Goal: Transaction & Acquisition: Subscribe to service/newsletter

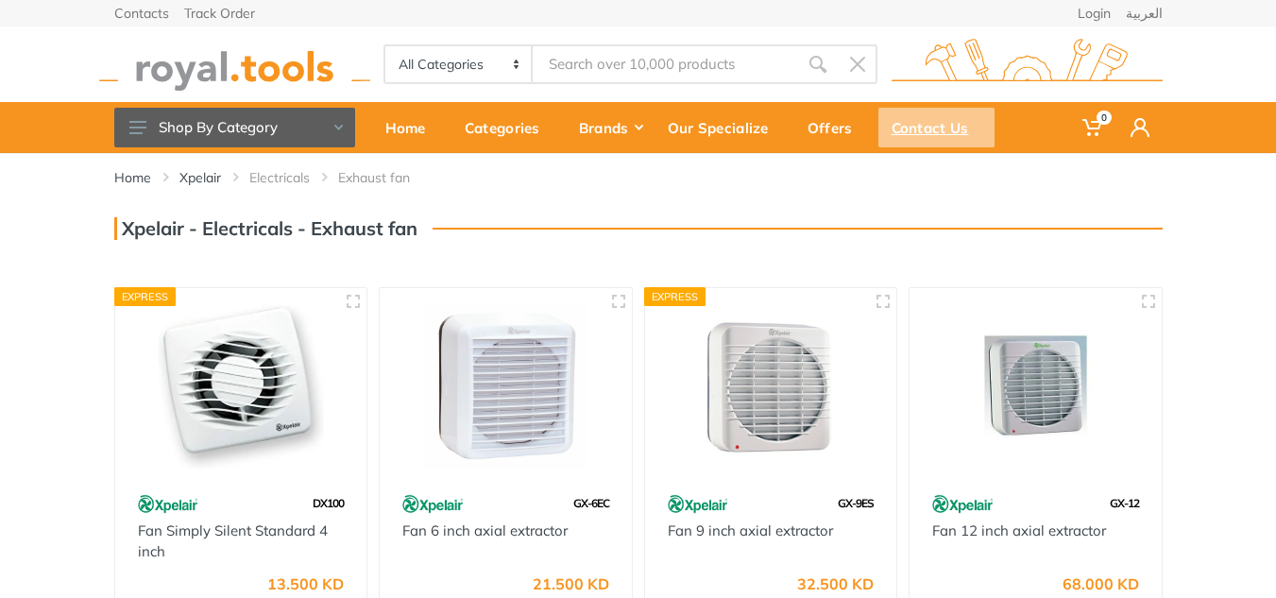
click at [964, 131] on div "Contact Us" at bounding box center [936, 128] width 116 height 40
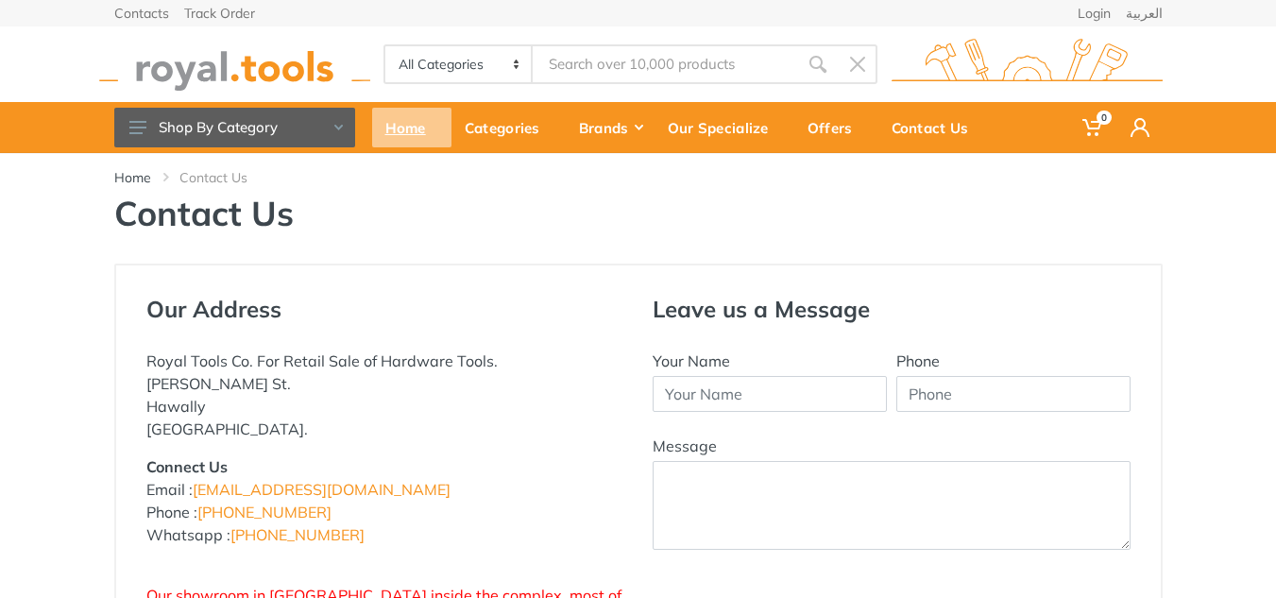
click at [417, 130] on div "Home" at bounding box center [411, 128] width 79 height 40
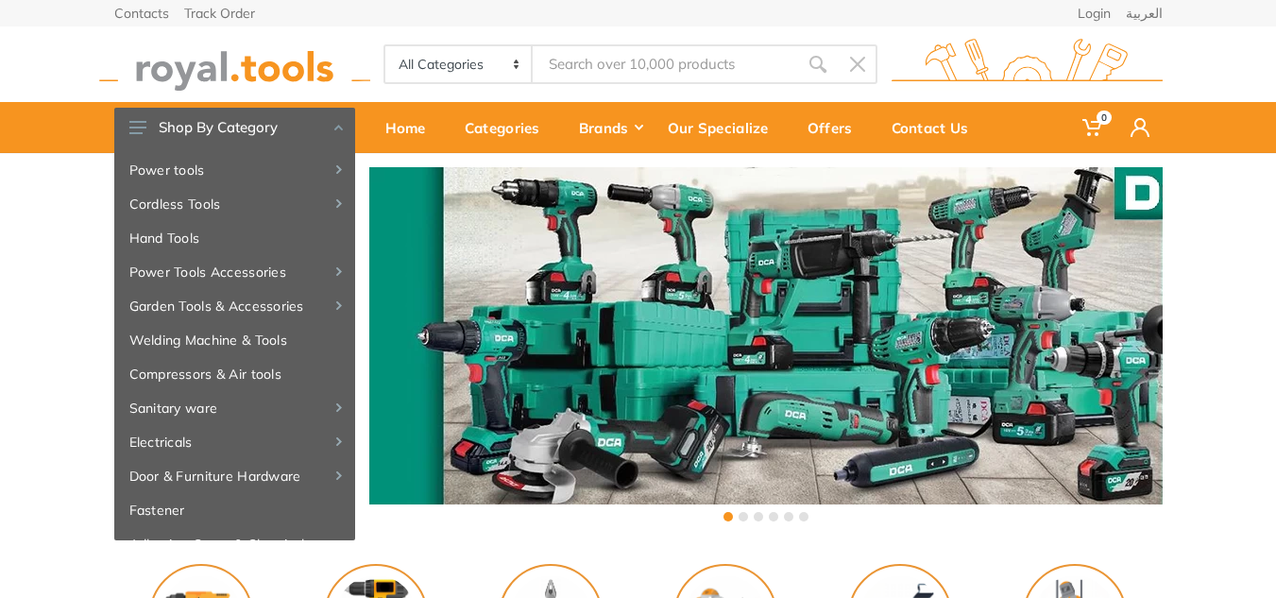
click at [30, 248] on div "‹ ›" at bounding box center [638, 346] width 1276 height 387
click at [618, 68] on input "Site search" at bounding box center [665, 64] width 264 height 40
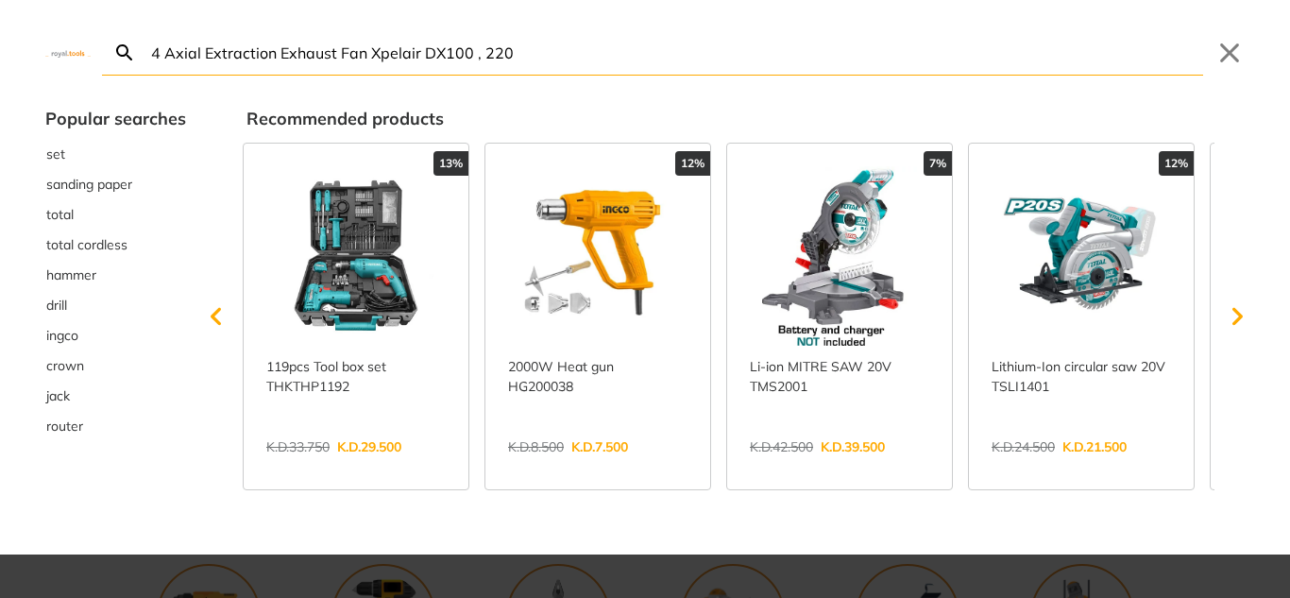
type input "4 Axial Extraction Exhaust Fan Xpelair DX100 , 220"
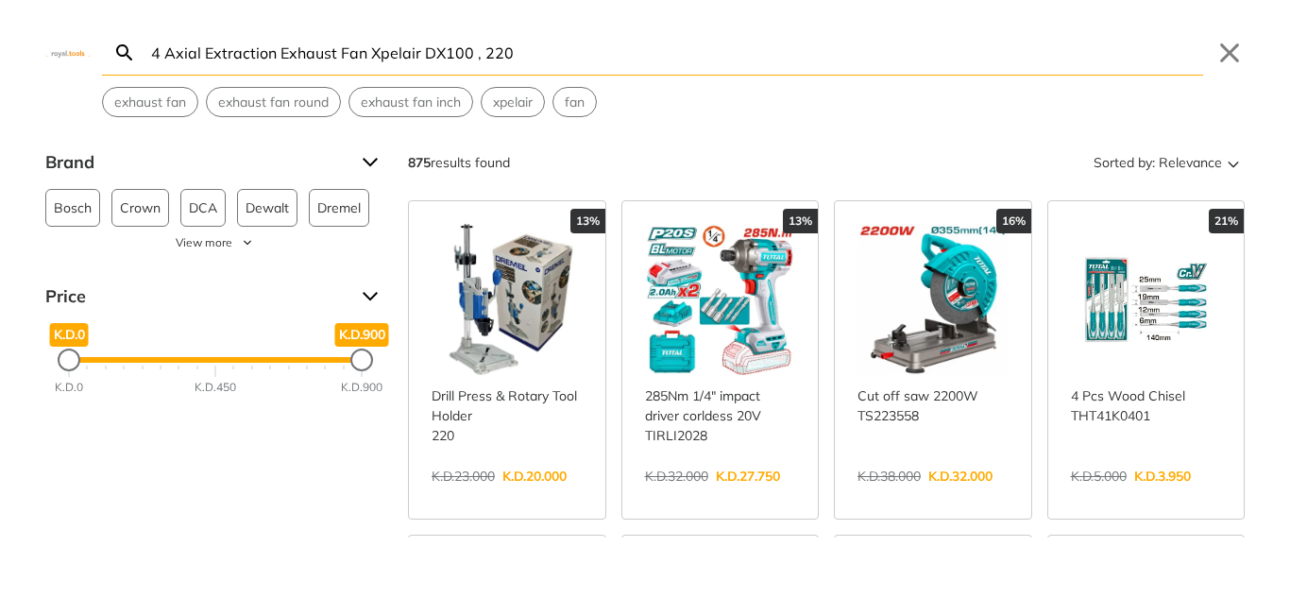
click at [127, 51] on icon "Search" at bounding box center [124, 51] width 16 height 16
click at [124, 49] on icon "Search" at bounding box center [124, 53] width 23 height 23
click at [126, 48] on icon "Search" at bounding box center [124, 53] width 23 height 23
click at [516, 51] on input "4 Axial Extraction Exhaust Fan Xpelair DX100 , 220" at bounding box center [675, 52] width 1056 height 44
click at [127, 44] on icon "Search" at bounding box center [124, 53] width 23 height 23
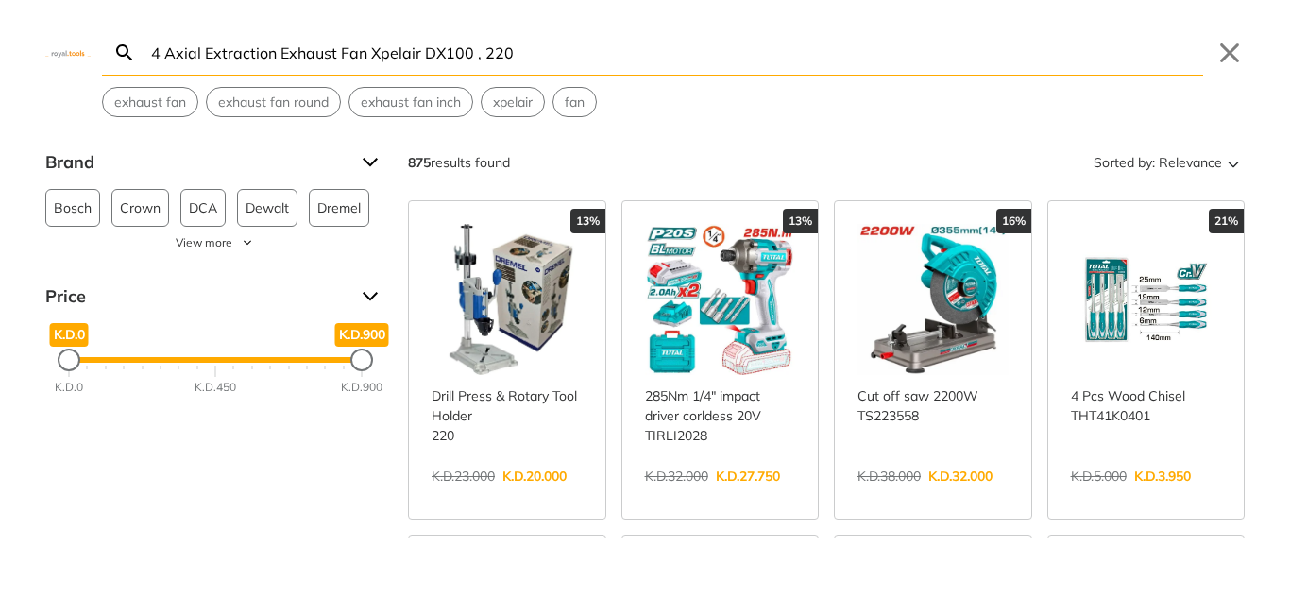
click at [603, 48] on input "4 Axial Extraction Exhaust Fan Xpelair DX100 , 220" at bounding box center [675, 52] width 1056 height 44
click at [145, 102] on span "exhaust fan" at bounding box center [150, 103] width 72 height 20
type input "exhaust fan"
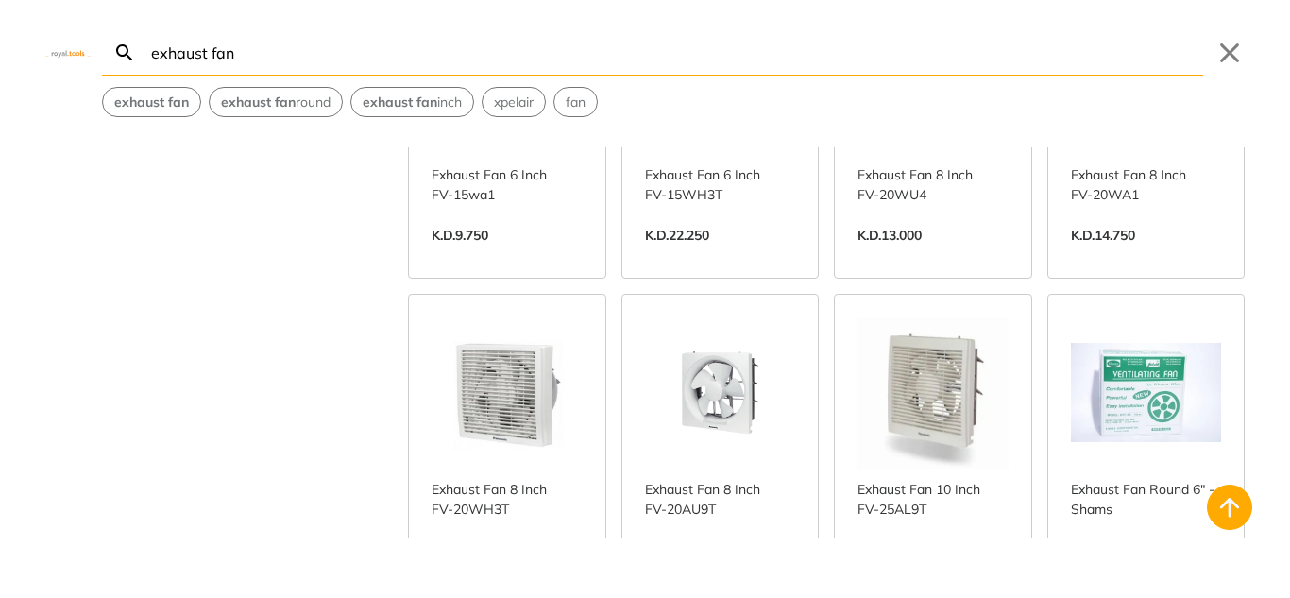
scroll to position [567, 0]
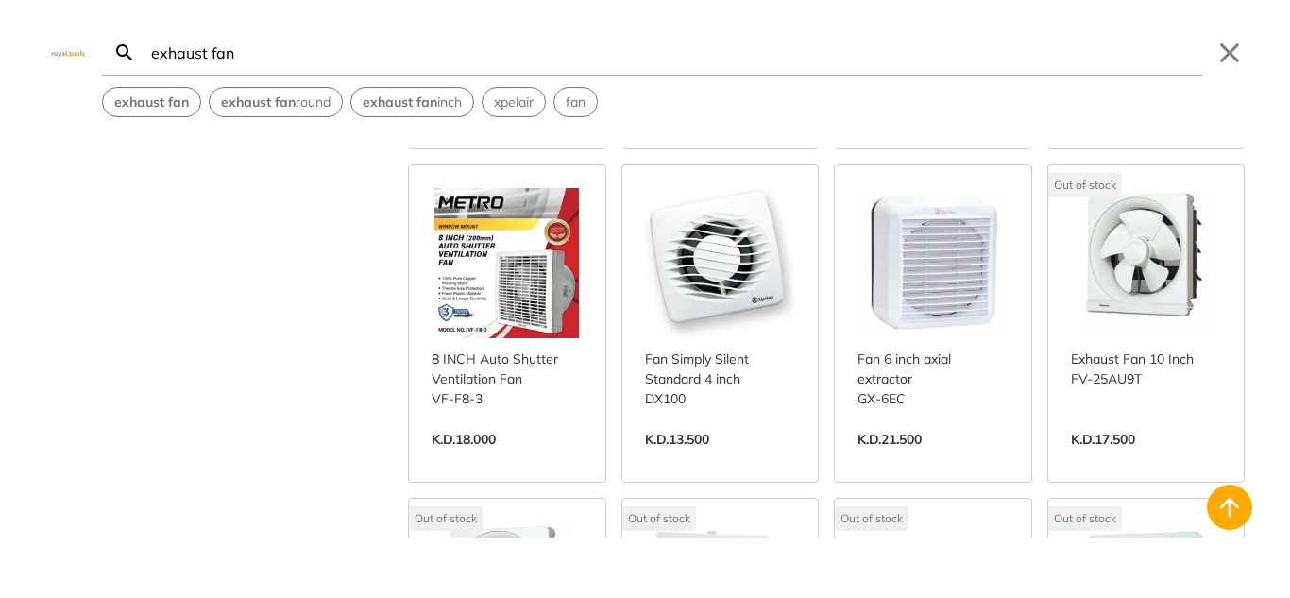
scroll to position [1700, 0]
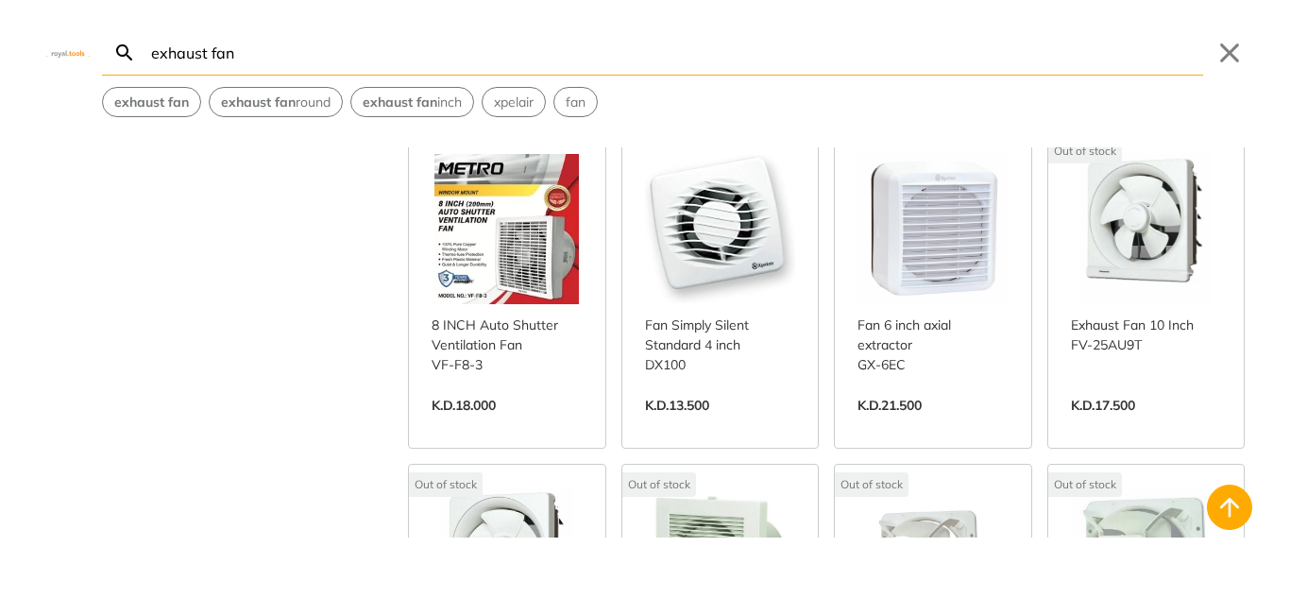
click at [715, 425] on link "View more →" at bounding box center [720, 425] width 151 height 0
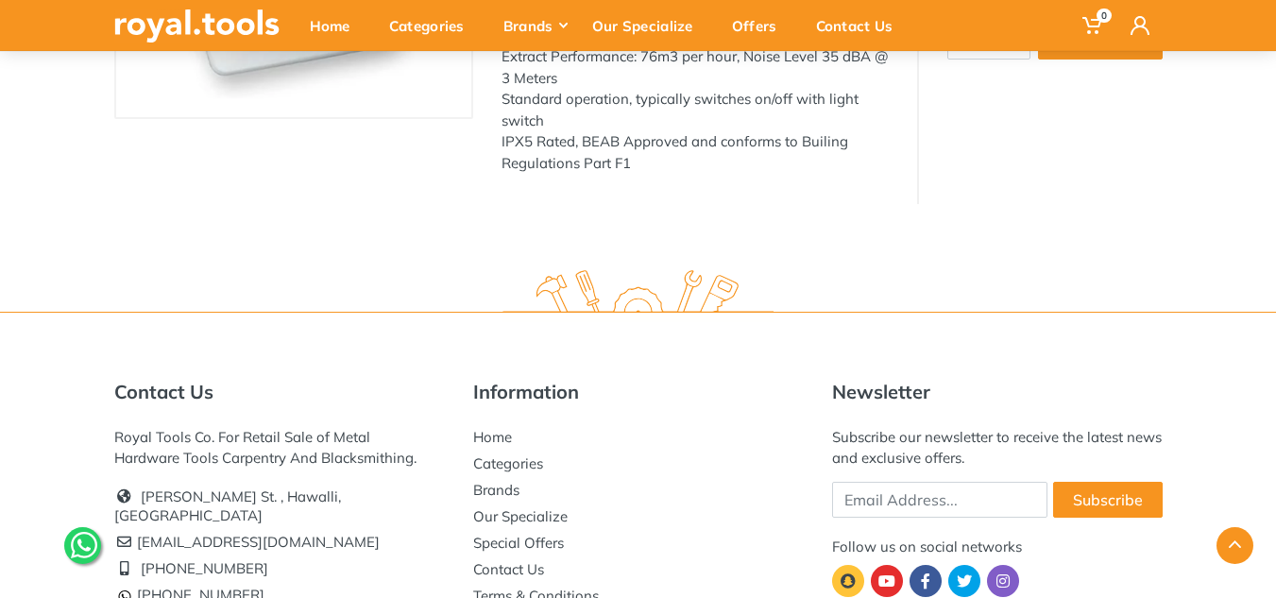
scroll to position [472, 0]
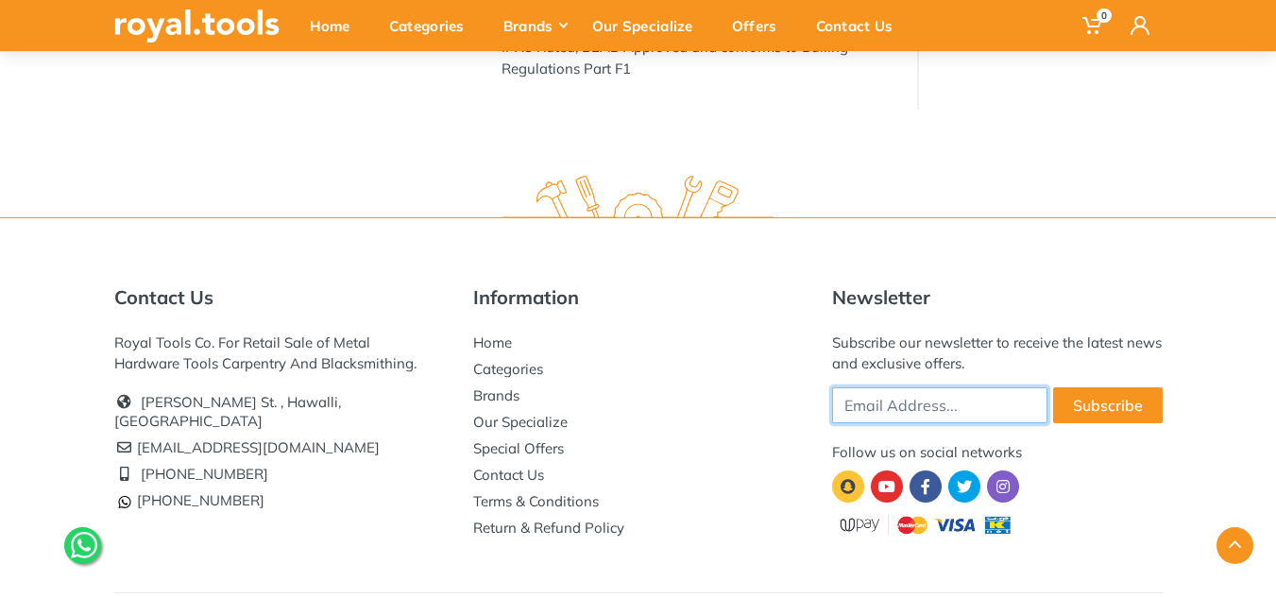
click at [982, 397] on input "Email Address" at bounding box center [939, 405] width 215 height 36
type input "johnbabu225@yahoo.com"
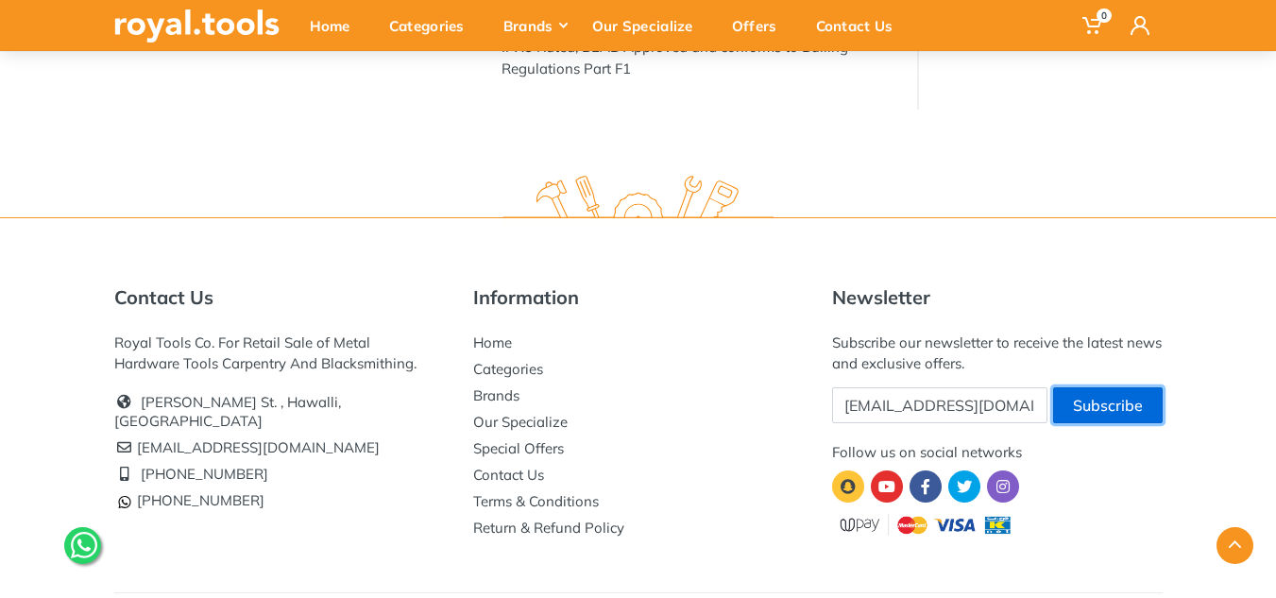
click at [1092, 409] on button "Subscribe" at bounding box center [1108, 405] width 110 height 36
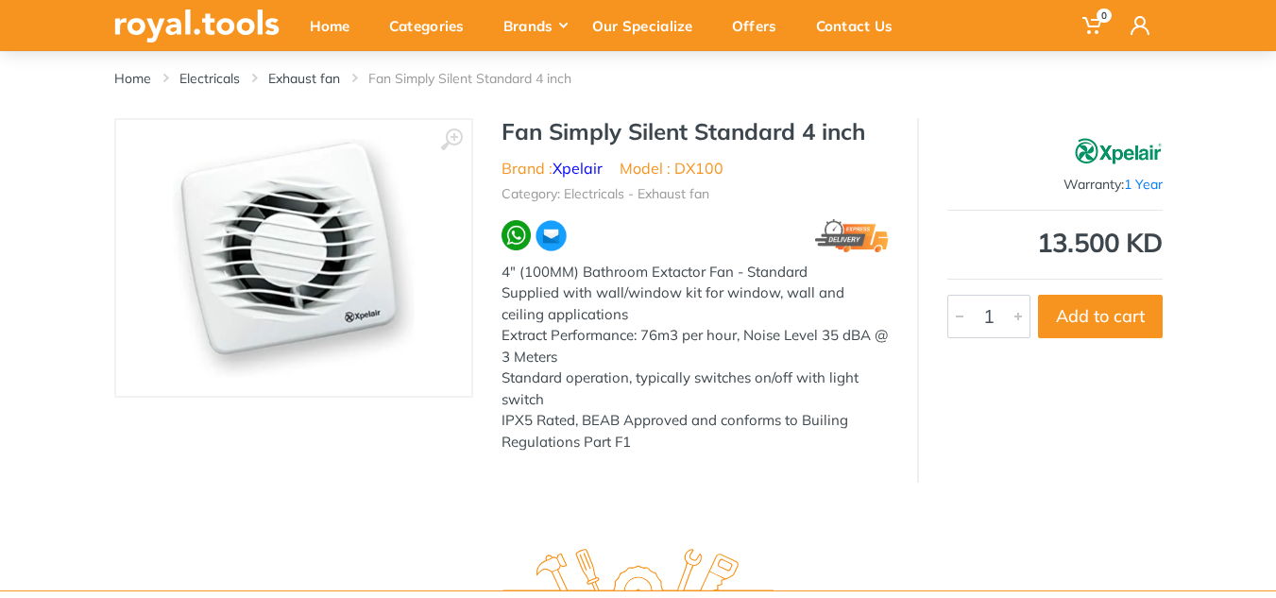
scroll to position [0, 0]
